Goal: Information Seeking & Learning: Learn about a topic

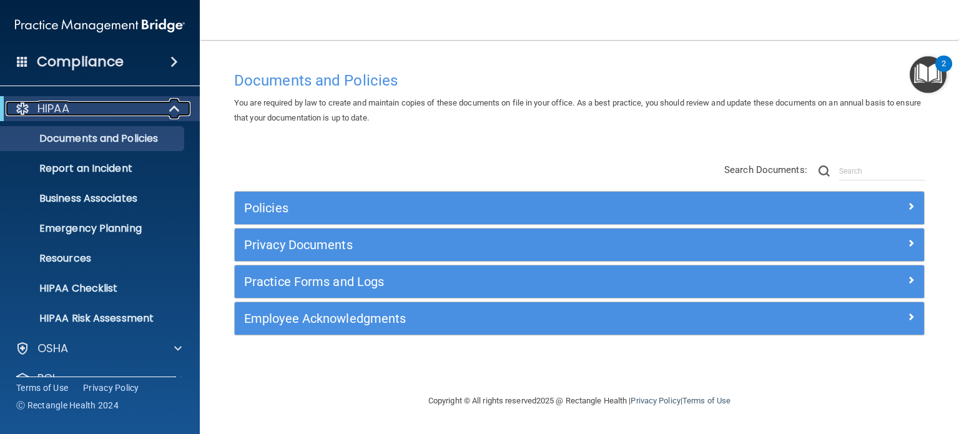
click at [122, 104] on div "HIPAA" at bounding box center [83, 108] width 154 height 15
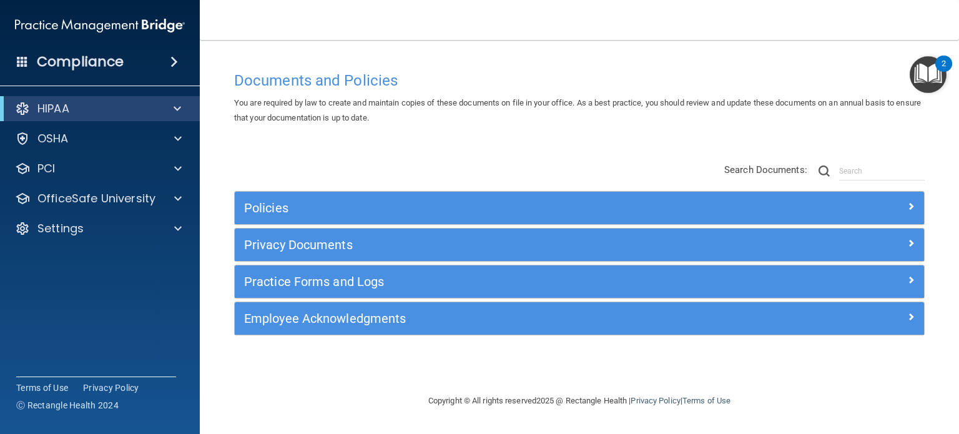
click at [19, 61] on span at bounding box center [22, 61] width 11 height 11
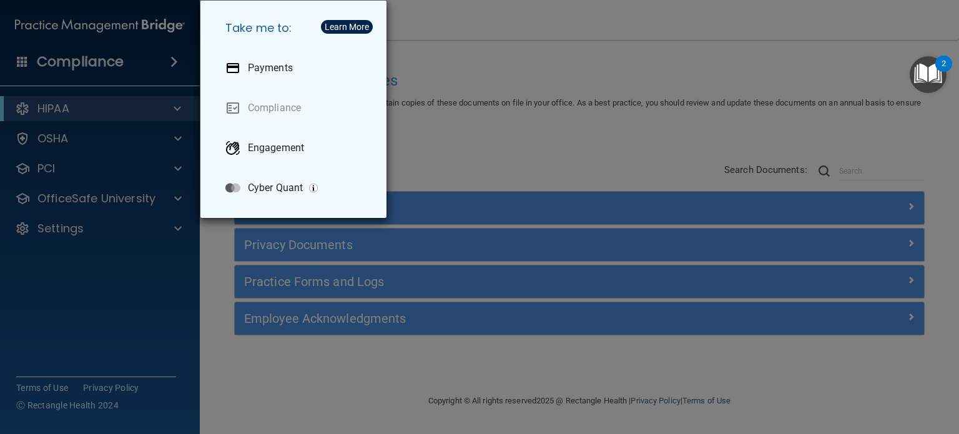
click at [452, 57] on div "Take me to: Payments Compliance Engagement Cyber Quant" at bounding box center [479, 217] width 959 height 434
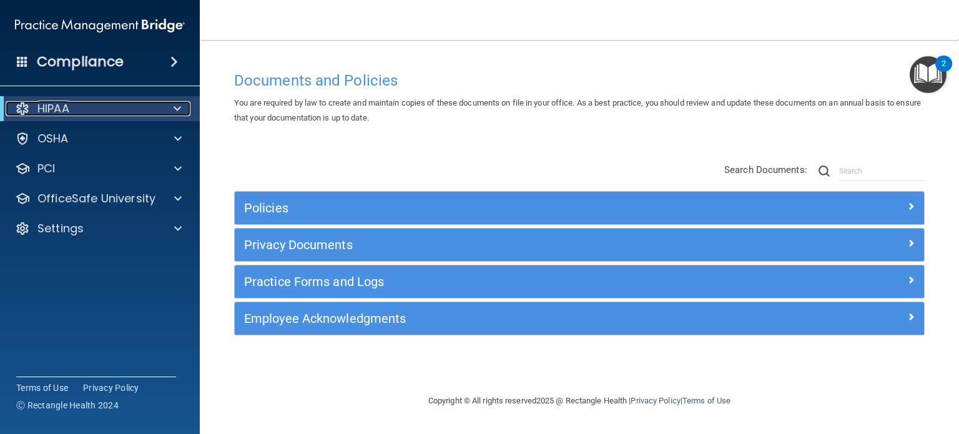
click at [83, 106] on div "HIPAA" at bounding box center [83, 108] width 154 height 15
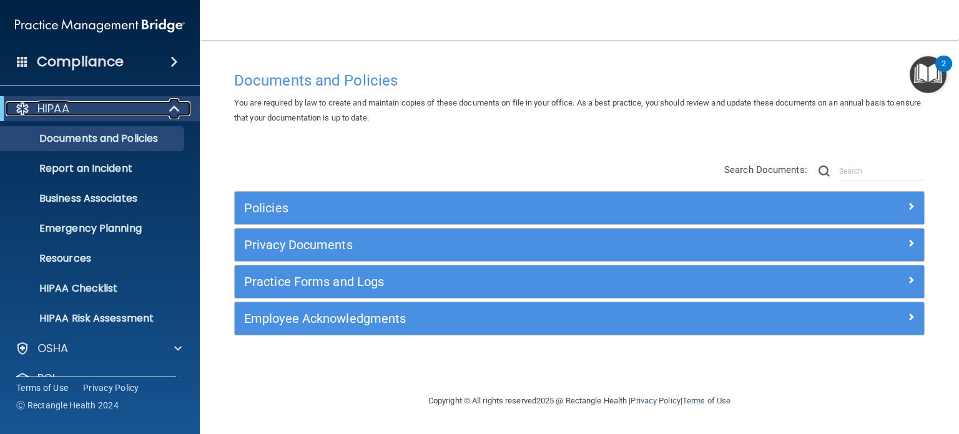
click at [92, 109] on div "HIPAA" at bounding box center [83, 108] width 154 height 15
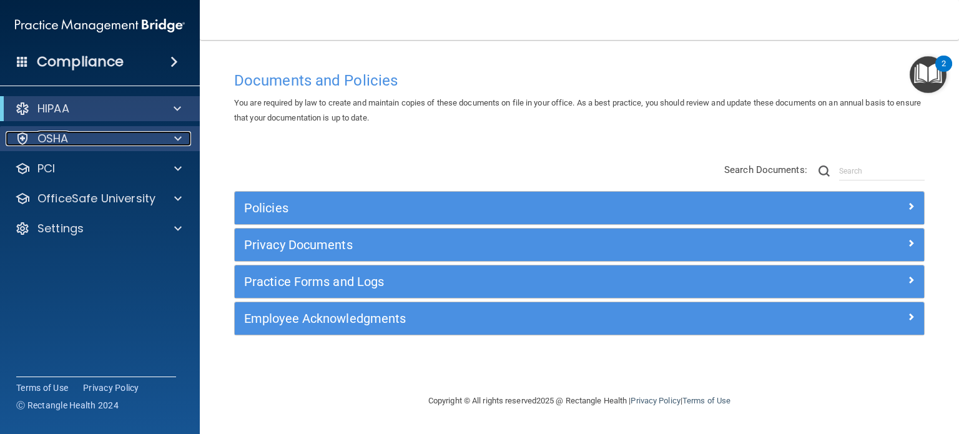
click at [92, 139] on div "OSHA" at bounding box center [83, 138] width 155 height 15
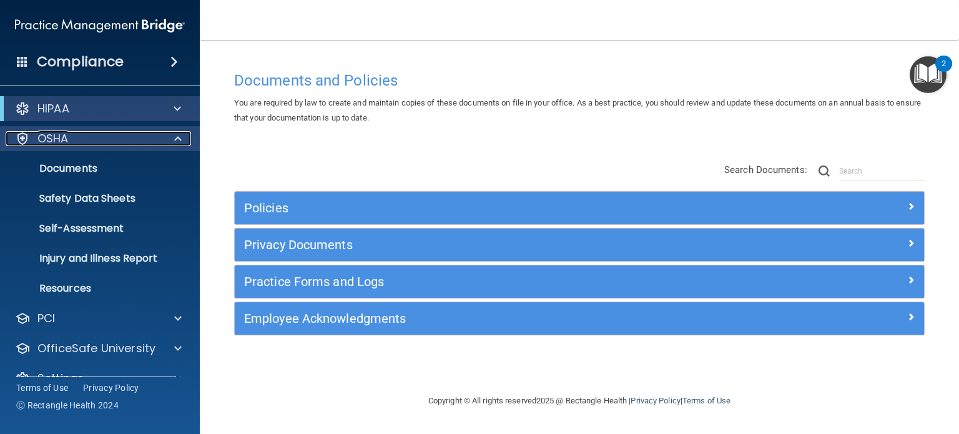
click at [111, 143] on div "OSHA" at bounding box center [83, 138] width 155 height 15
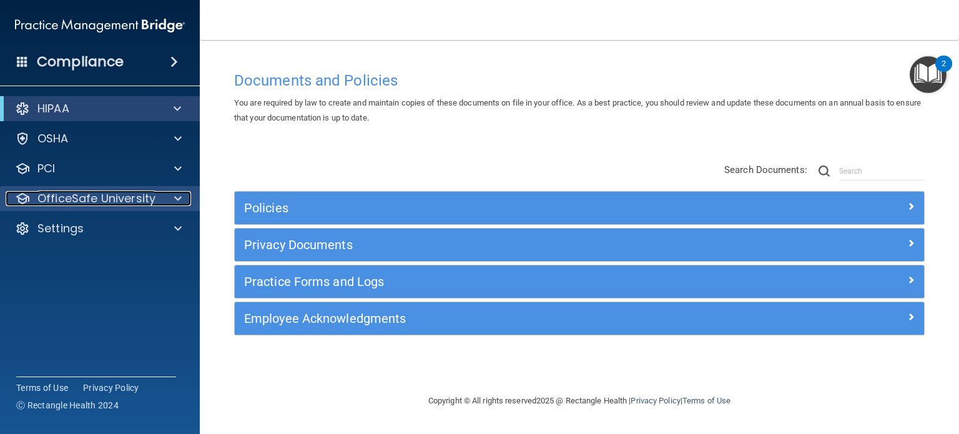
click at [136, 201] on p "OfficeSafe University" at bounding box center [96, 198] width 118 height 15
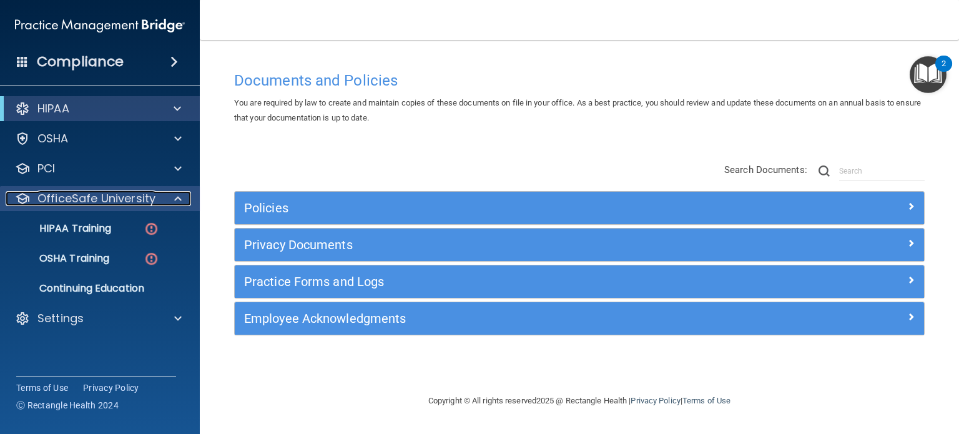
click at [124, 197] on p "OfficeSafe University" at bounding box center [96, 198] width 118 height 15
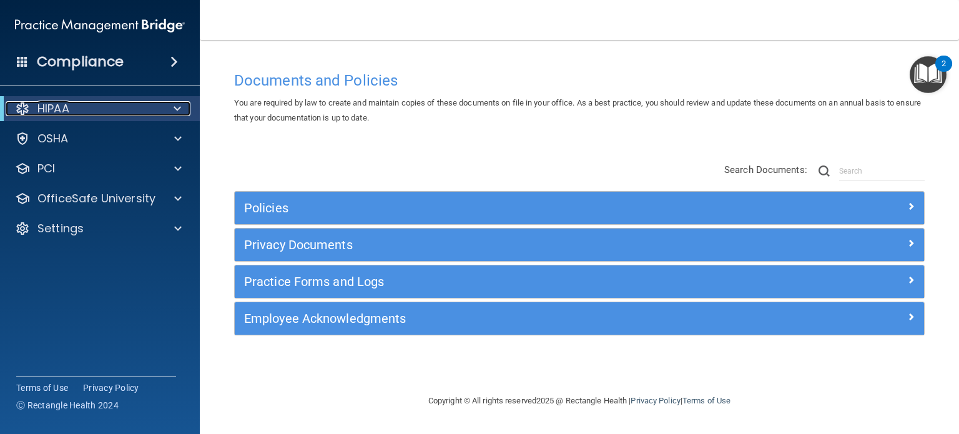
click at [132, 112] on div "HIPAA" at bounding box center [83, 108] width 154 height 15
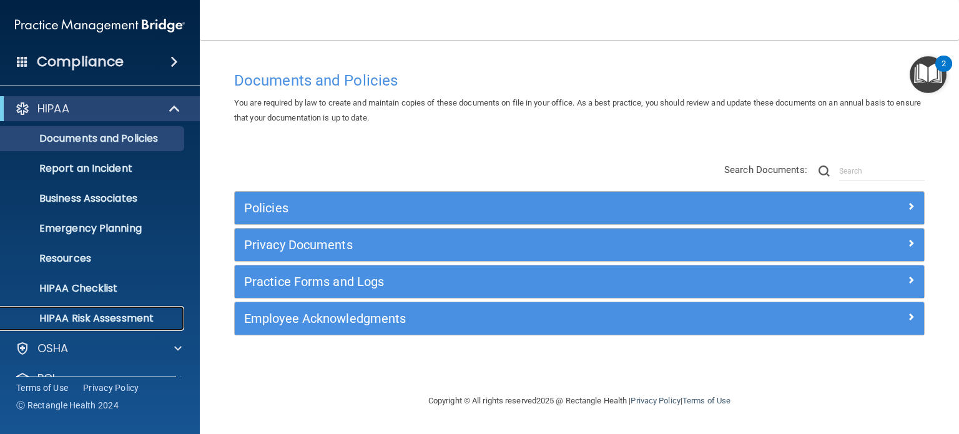
click at [127, 312] on p "HIPAA Risk Assessment" at bounding box center [93, 318] width 171 height 12
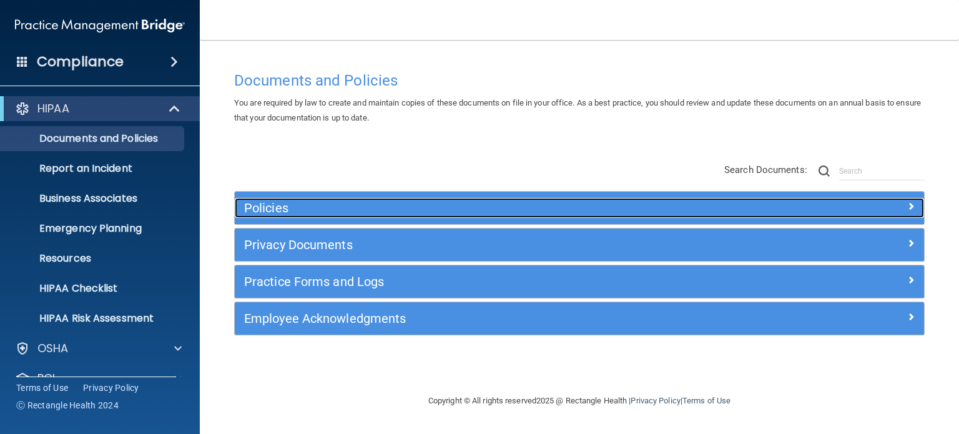
click at [568, 203] on h5 "Policies" at bounding box center [493, 208] width 498 height 14
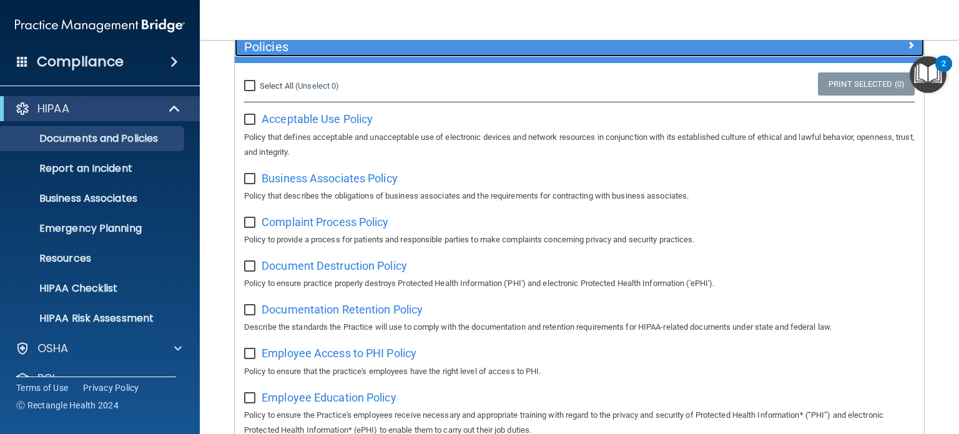
scroll to position [134, 0]
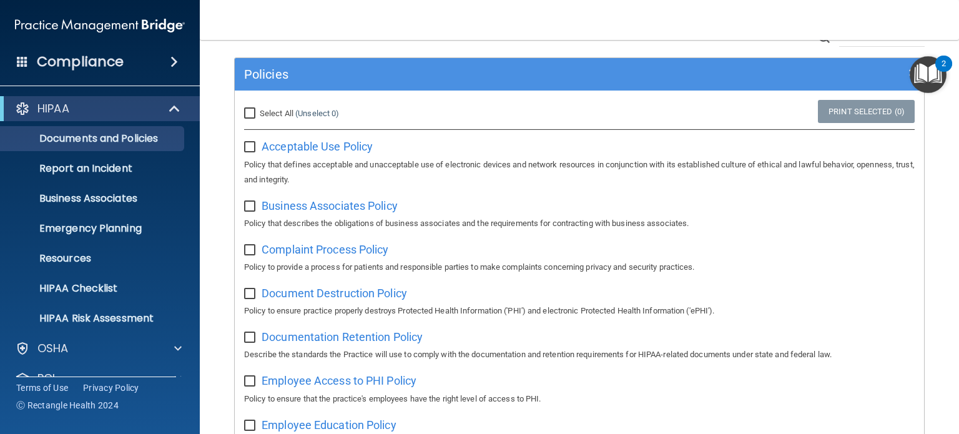
click at [552, 86] on div "Policies" at bounding box center [580, 74] width 690 height 32
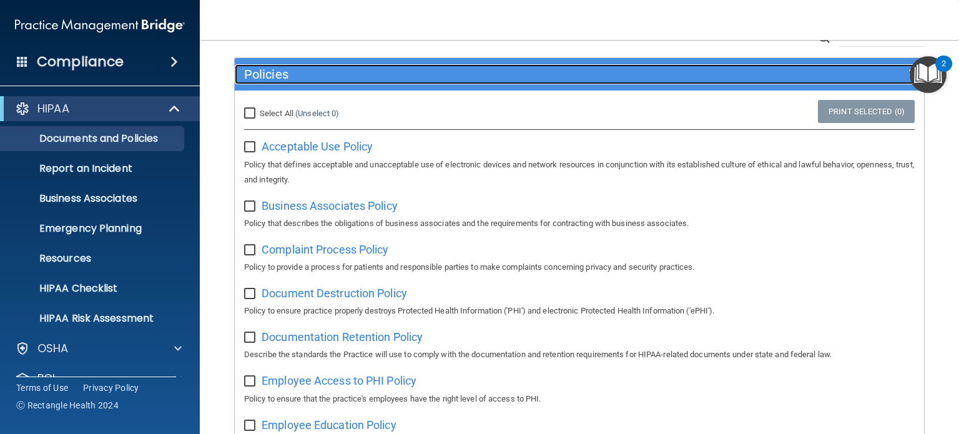
click at [549, 77] on h5 "Policies" at bounding box center [493, 74] width 498 height 14
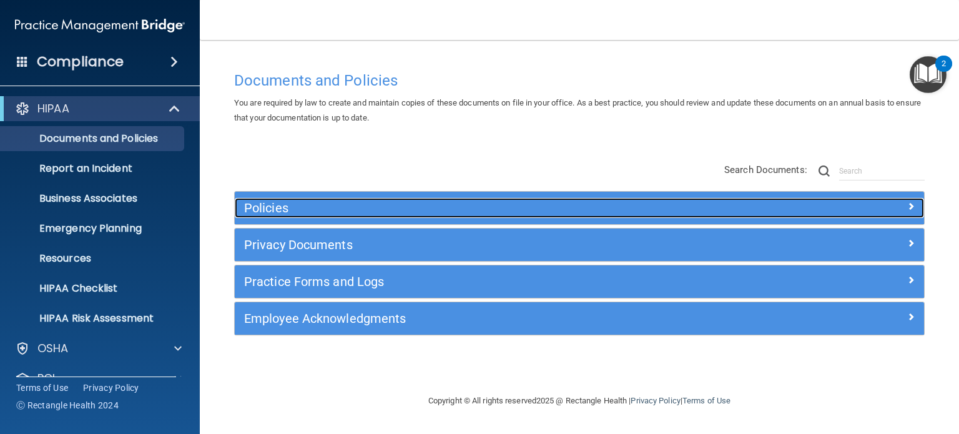
scroll to position [0, 0]
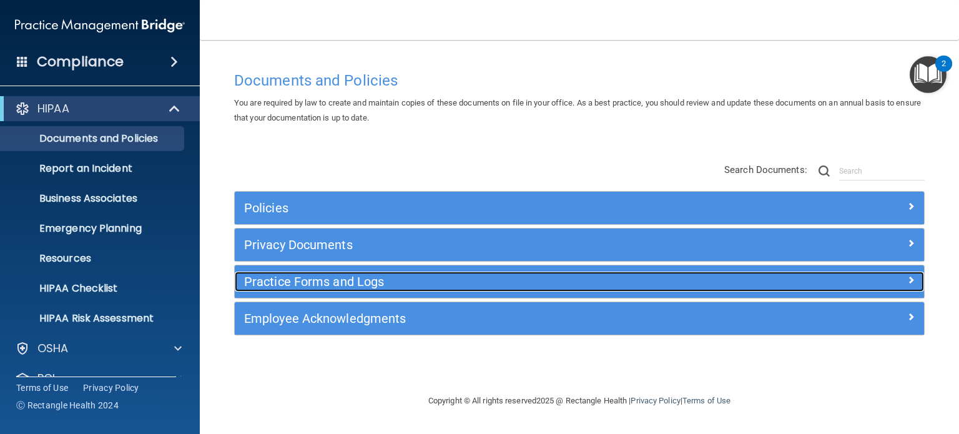
click at [446, 281] on h5 "Practice Forms and Logs" at bounding box center [493, 282] width 498 height 14
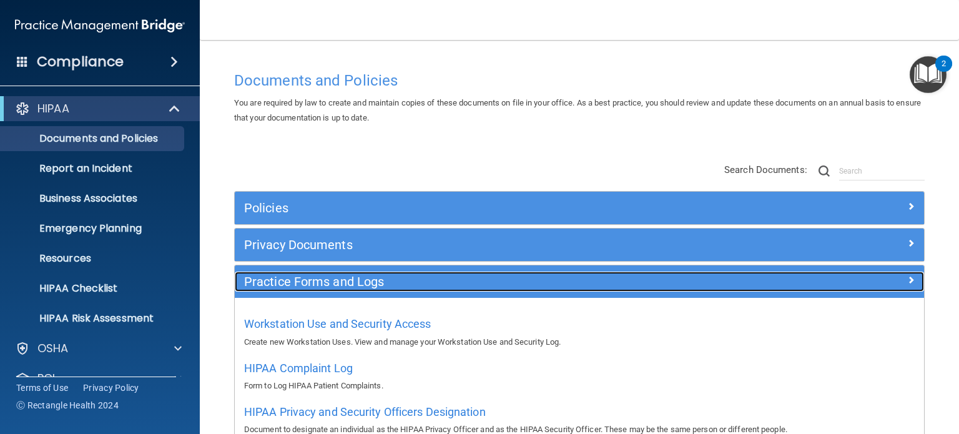
click at [446, 281] on h5 "Practice Forms and Logs" at bounding box center [493, 282] width 498 height 14
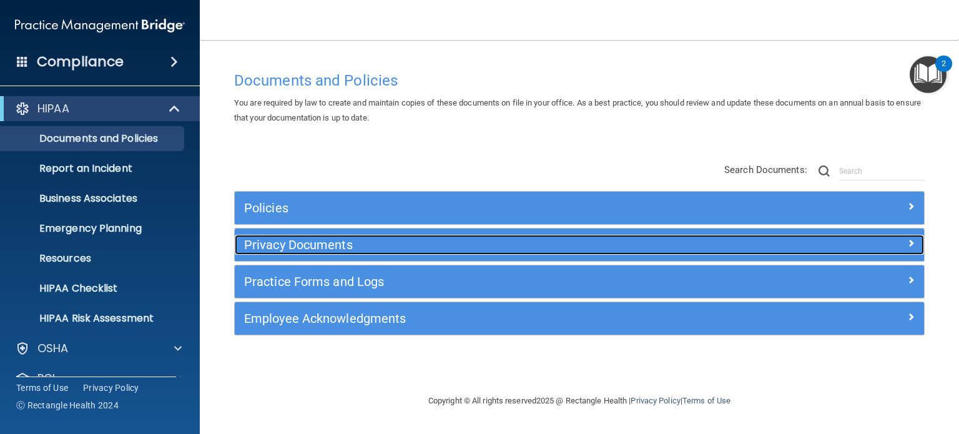
click at [449, 245] on h5 "Privacy Documents" at bounding box center [493, 245] width 498 height 14
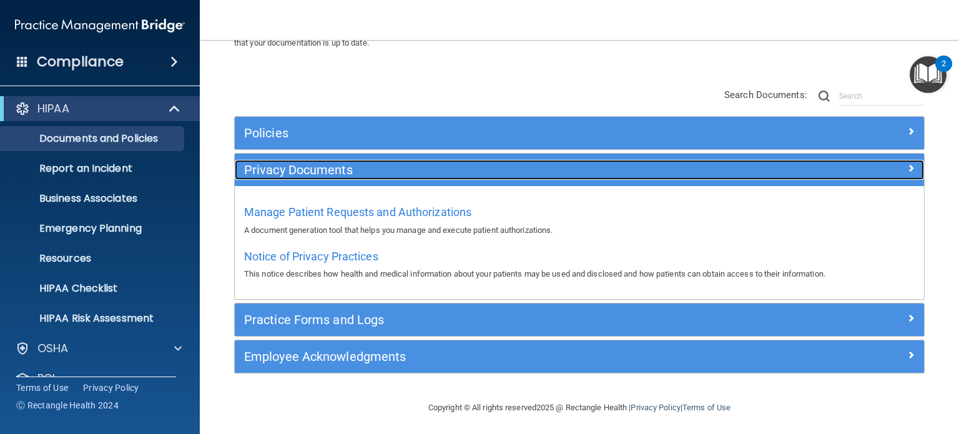
scroll to position [77, 0]
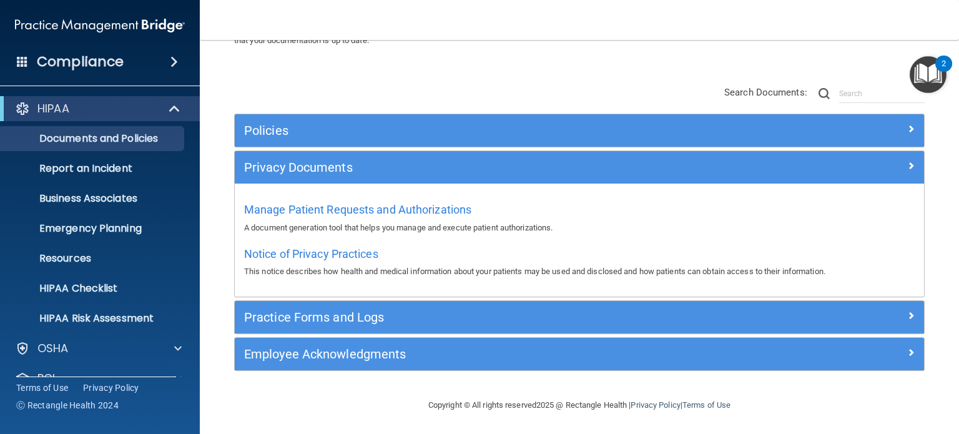
click at [466, 179] on div "Privacy Documents" at bounding box center [580, 167] width 690 height 32
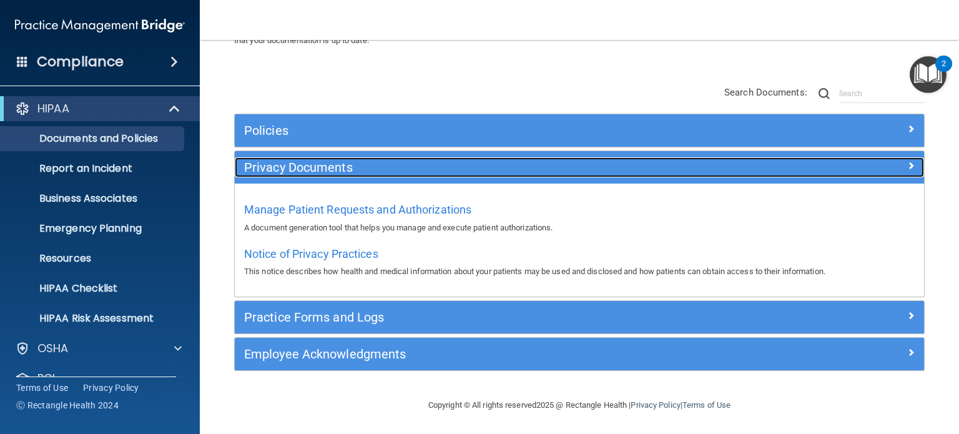
click at [465, 172] on h5 "Privacy Documents" at bounding box center [493, 168] width 498 height 14
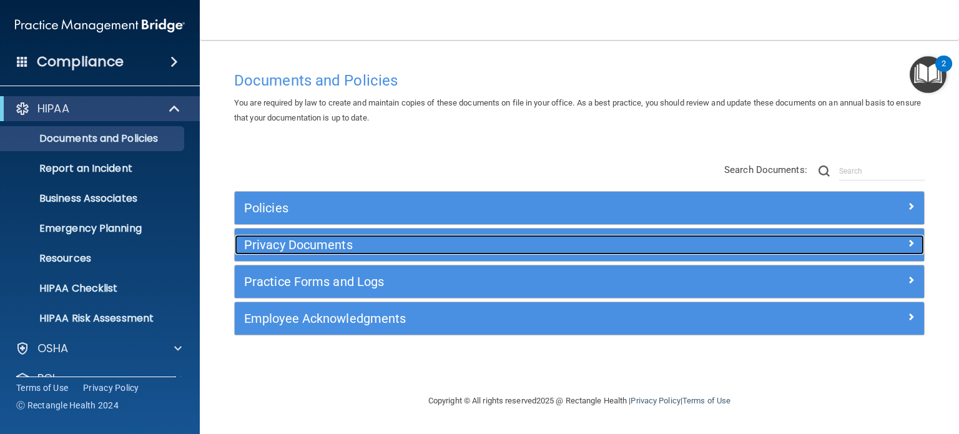
scroll to position [0, 0]
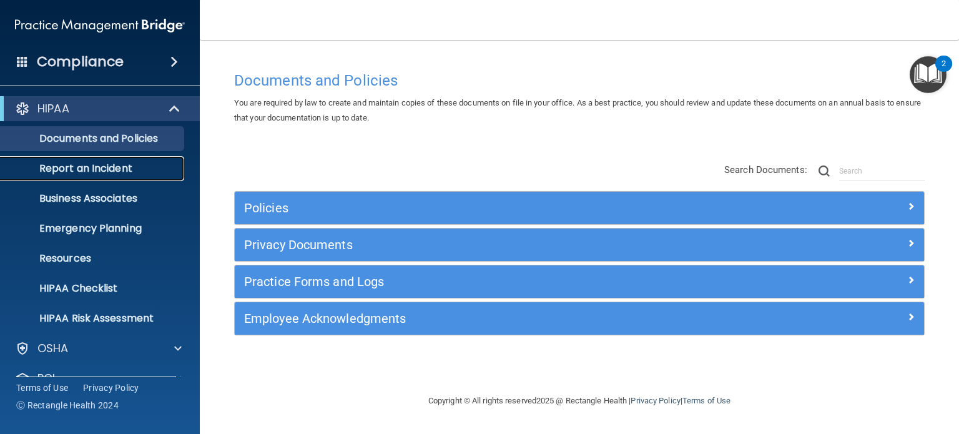
click at [143, 173] on p "Report an Incident" at bounding box center [93, 168] width 171 height 12
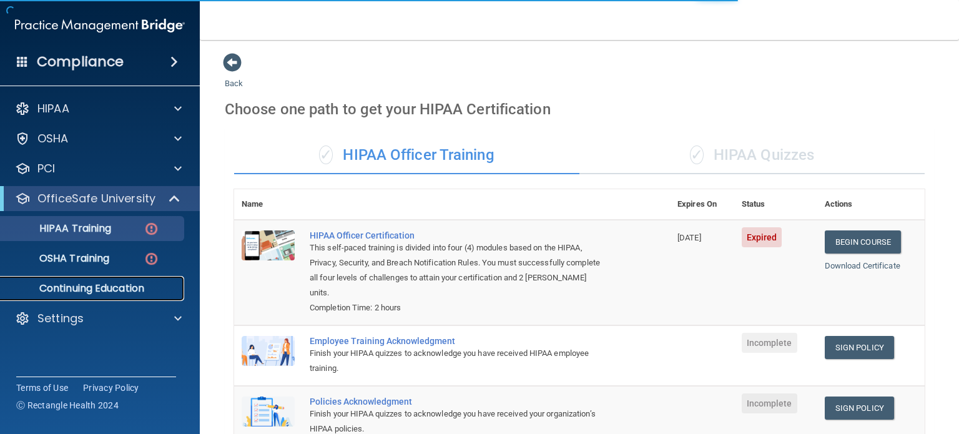
click at [125, 290] on p "Continuing Education" at bounding box center [93, 288] width 171 height 12
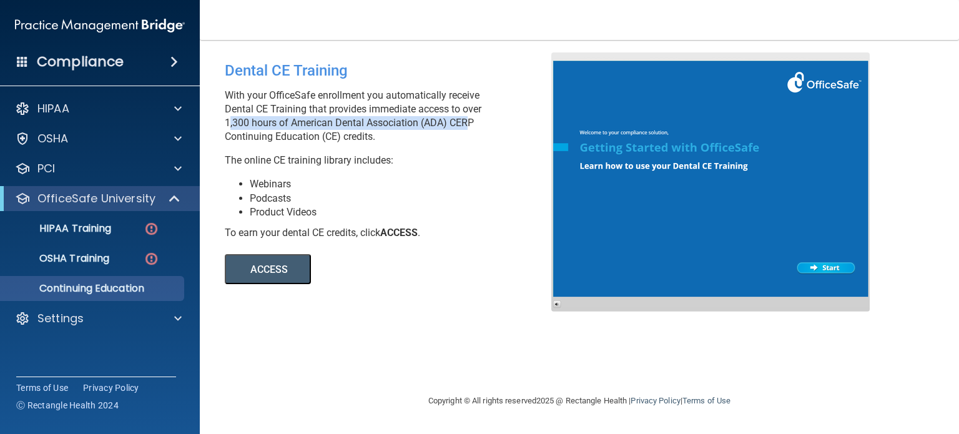
drag, startPoint x: 460, startPoint y: 122, endPoint x: 224, endPoint y: 118, distance: 236.8
click at [224, 118] on div "Dental CE Training With your OfficeSafe enrollment you automatically receive De…" at bounding box center [393, 168] width 355 height 232
click at [317, 124] on p "With your OfficeSafe enrollment you automatically receive Dental CE Training th…" at bounding box center [393, 116] width 336 height 55
click at [360, 118] on p "With your OfficeSafe enrollment you automatically receive Dental CE Training th…" at bounding box center [393, 116] width 336 height 55
click at [283, 119] on p "With your OfficeSafe enrollment you automatically receive Dental CE Training th…" at bounding box center [393, 116] width 336 height 55
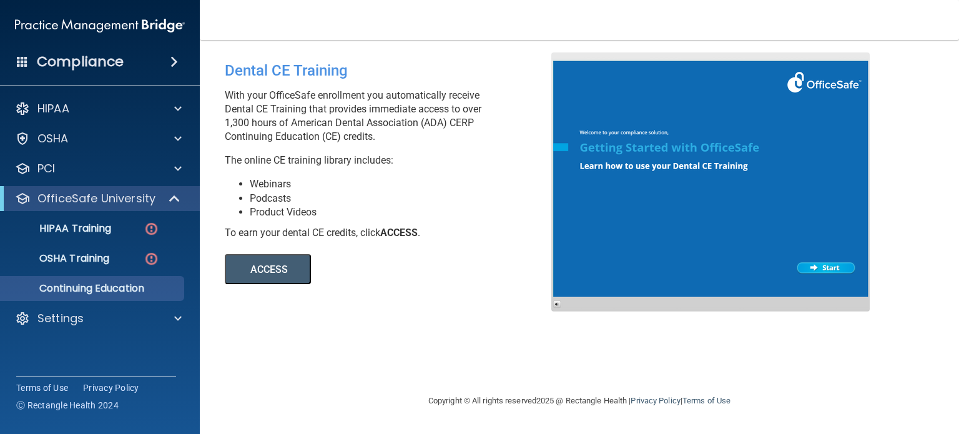
click at [280, 264] on button "ACCESS" at bounding box center [268, 269] width 86 height 30
click at [256, 272] on button "ACCESS" at bounding box center [268, 269] width 86 height 30
click at [107, 237] on link "HIPAA Training" at bounding box center [86, 228] width 197 height 25
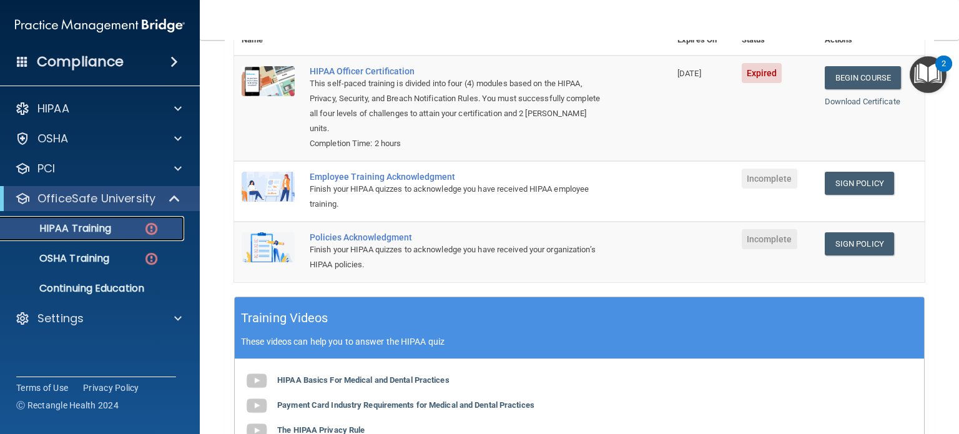
scroll to position [102, 0]
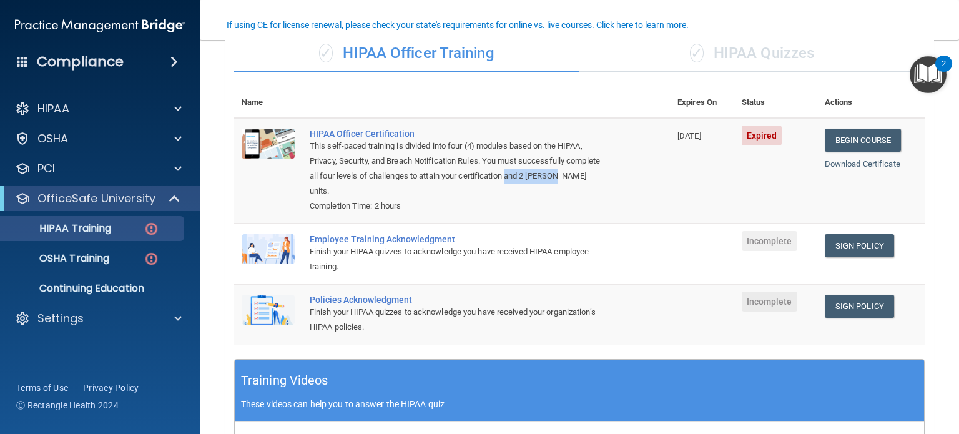
drag, startPoint x: 630, startPoint y: 177, endPoint x: 546, endPoint y: 175, distance: 83.7
click at [546, 175] on td "HIPAA Officer Certification This self-paced training is divided into four (4) m…" at bounding box center [486, 171] width 368 height 106
click at [544, 172] on div "This self-paced training is divided into four (4) modules based on the HIPAA, P…" at bounding box center [459, 169] width 298 height 60
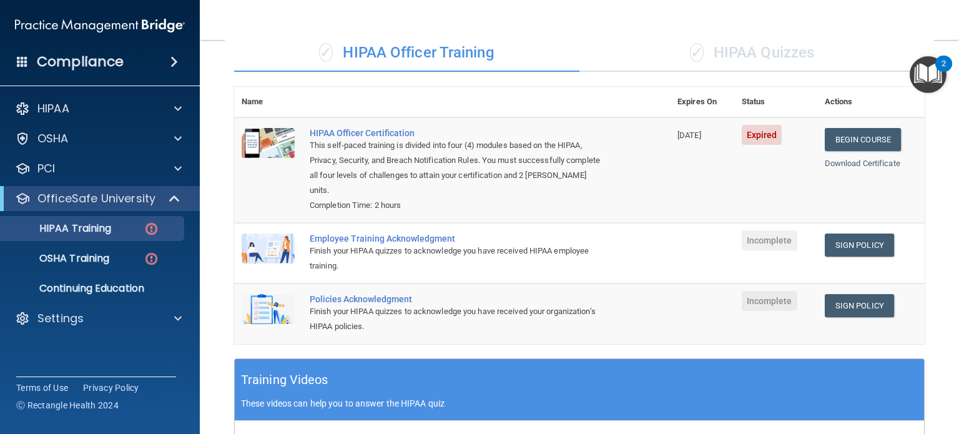
scroll to position [0, 0]
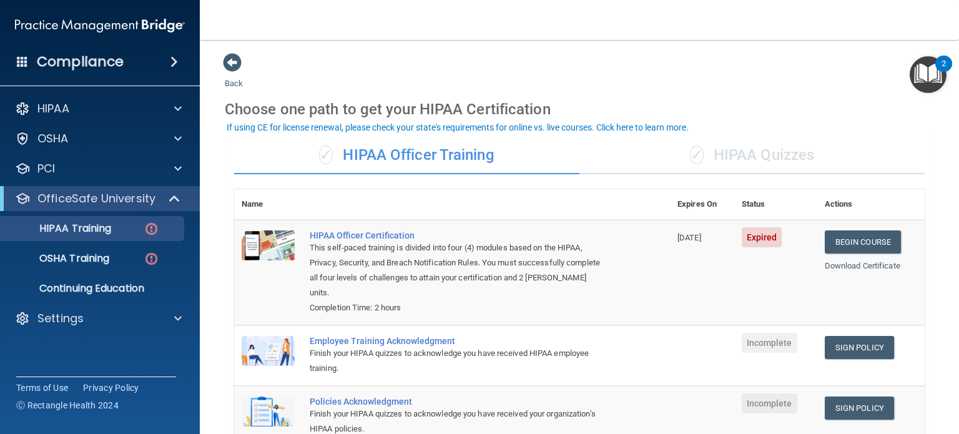
click at [776, 152] on div "✓ HIPAA Quizzes" at bounding box center [752, 155] width 345 height 37
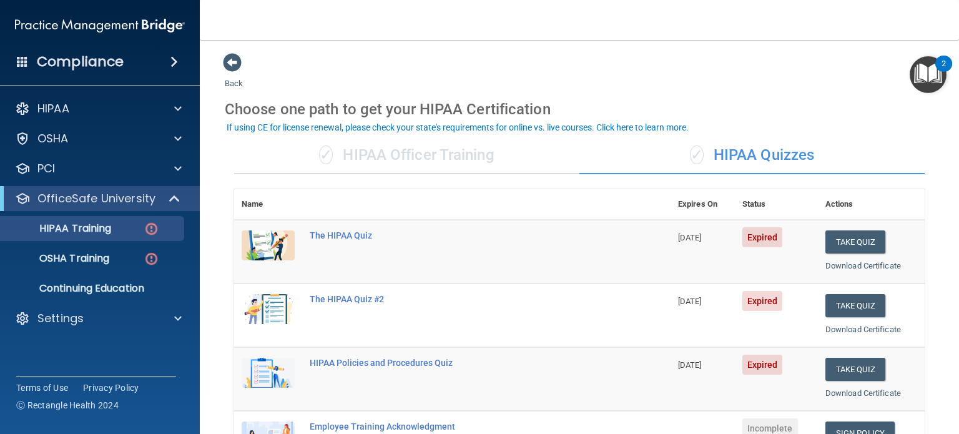
click at [425, 159] on div "✓ HIPAA Officer Training" at bounding box center [406, 155] width 345 height 37
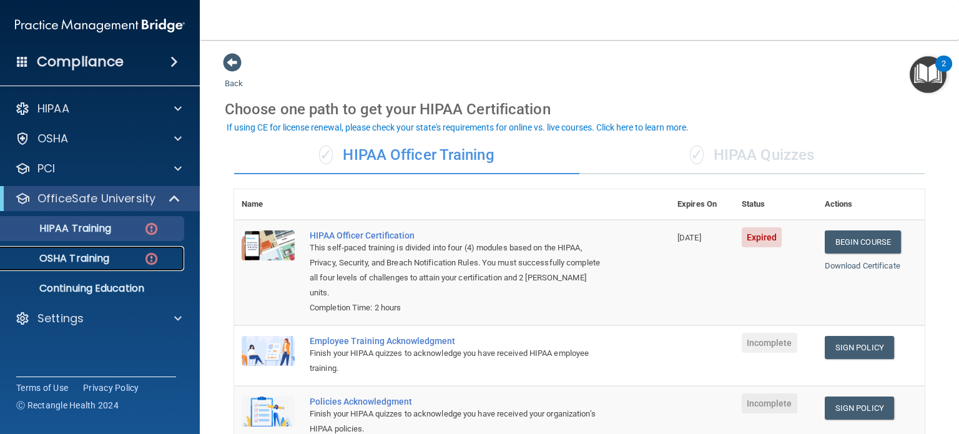
click at [100, 255] on p "OSHA Training" at bounding box center [58, 258] width 101 height 12
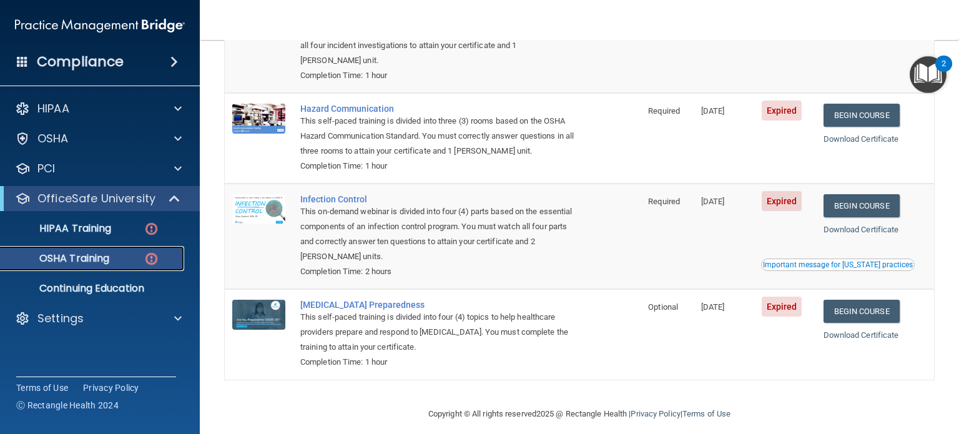
scroll to position [199, 0]
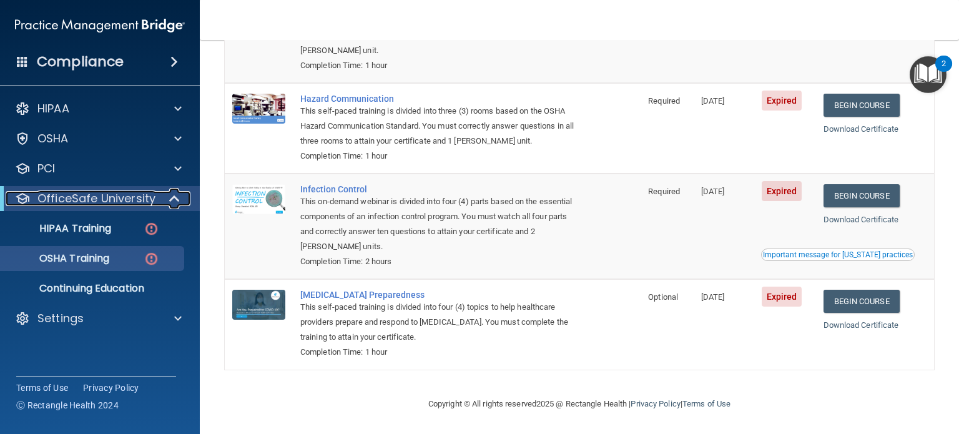
click at [122, 197] on p "OfficeSafe University" at bounding box center [96, 198] width 118 height 15
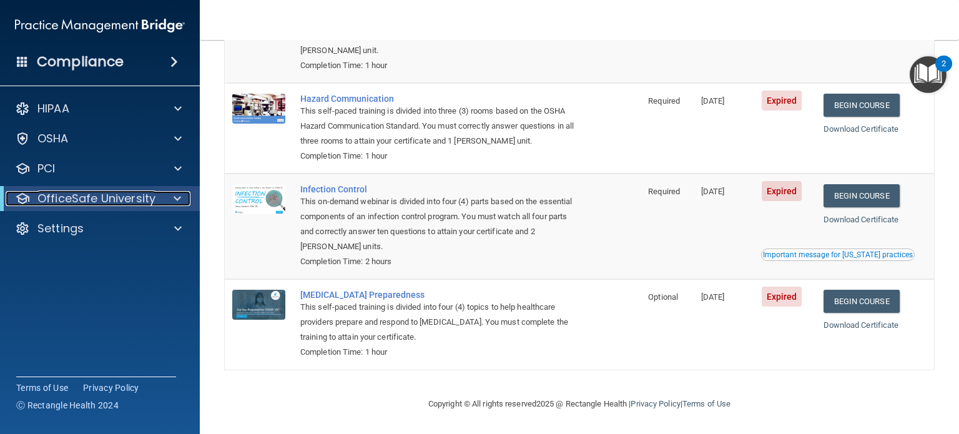
click at [122, 197] on p "OfficeSafe University" at bounding box center [96, 198] width 118 height 15
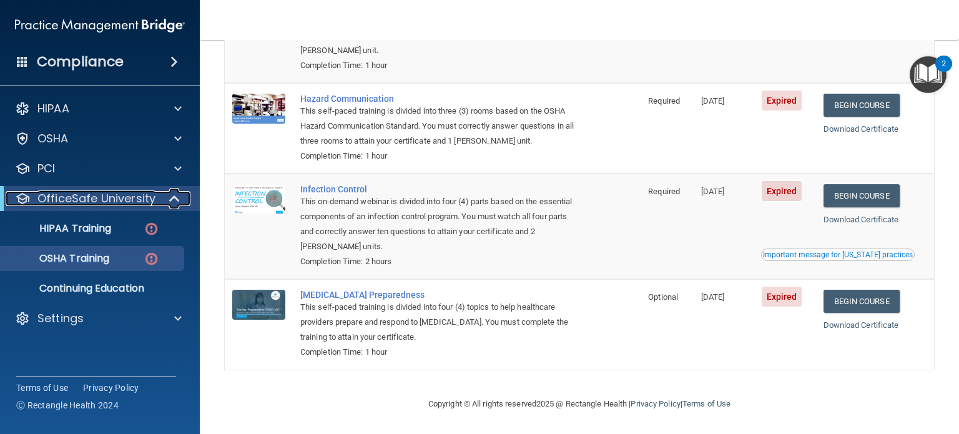
click at [122, 197] on p "OfficeSafe University" at bounding box center [96, 198] width 118 height 15
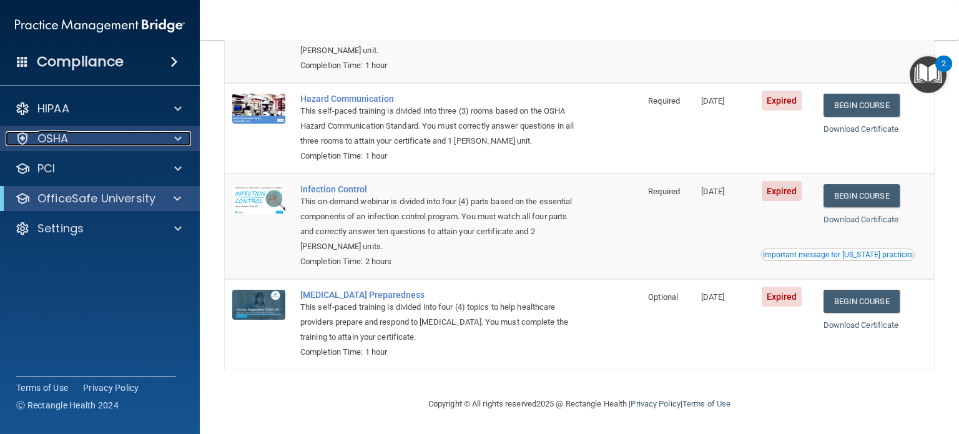
click at [127, 143] on div "OSHA" at bounding box center [83, 138] width 155 height 15
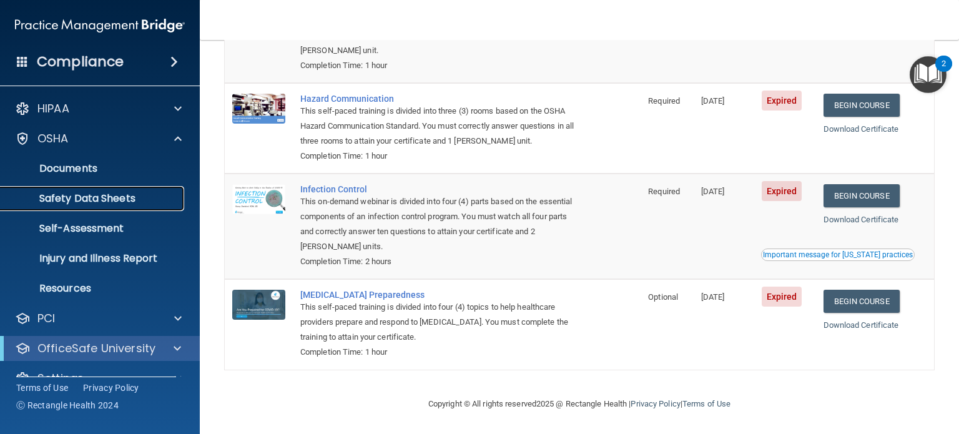
click at [122, 198] on p "Safety Data Sheets" at bounding box center [93, 198] width 171 height 12
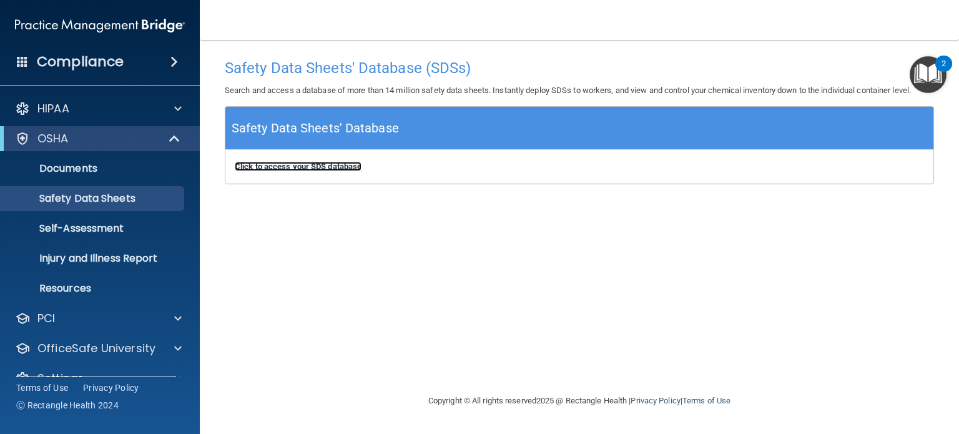
click at [314, 166] on b "Click to access your SDS database" at bounding box center [298, 166] width 127 height 9
